Goal: Task Accomplishment & Management: Manage account settings

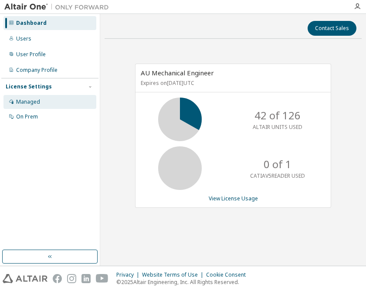
click at [36, 98] on div "Managed" at bounding box center [28, 101] width 24 height 7
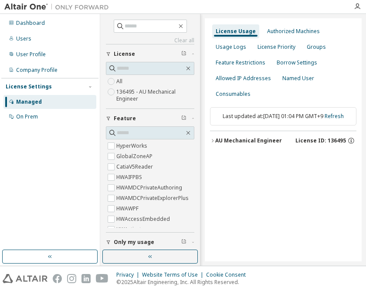
drag, startPoint x: 232, startPoint y: 146, endPoint x: 167, endPoint y: 181, distance: 73.1
click at [232, 144] on div "AU Mechanical Engineer" at bounding box center [248, 140] width 67 height 7
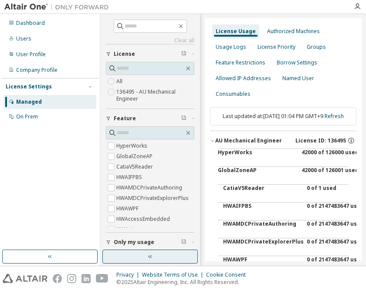
click at [149, 257] on icon "button" at bounding box center [149, 256] width 3 height 3
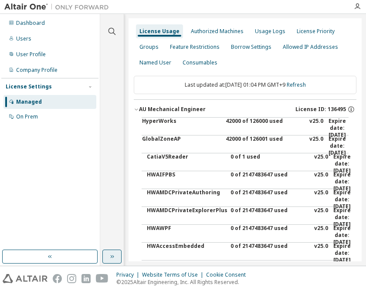
click at [263, 121] on div "42000 of 126000 used" at bounding box center [265, 128] width 78 height 21
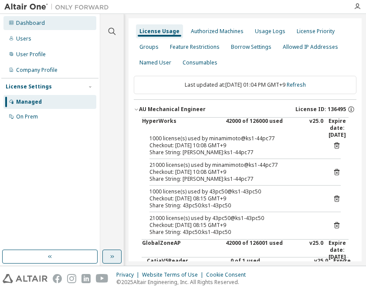
click at [40, 21] on div "Dashboard" at bounding box center [30, 23] width 29 height 7
